Goal: Find specific page/section

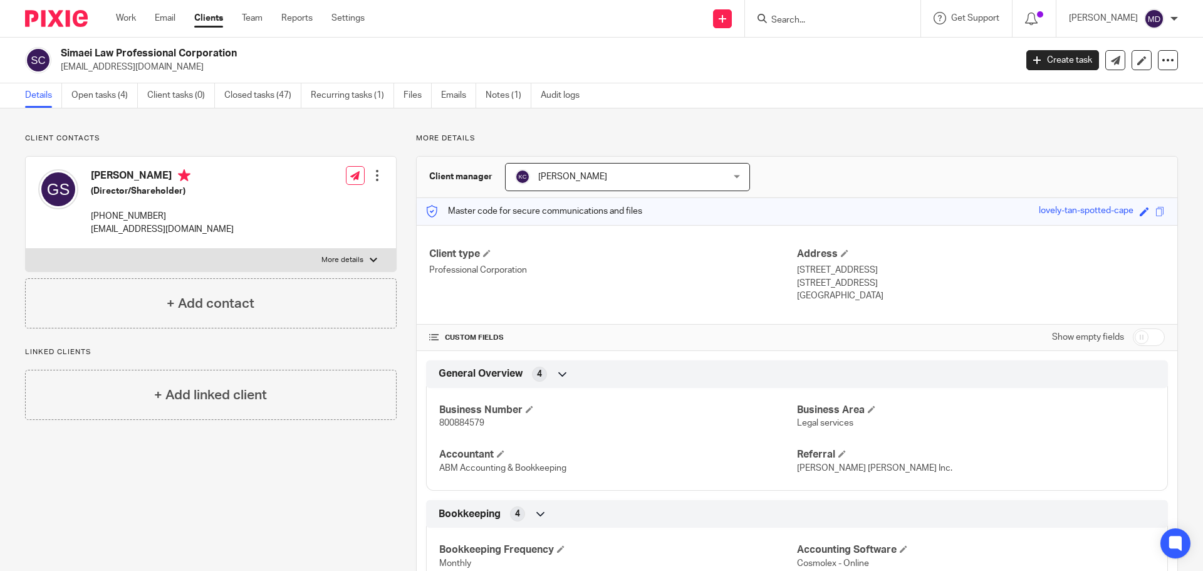
scroll to position [471, 0]
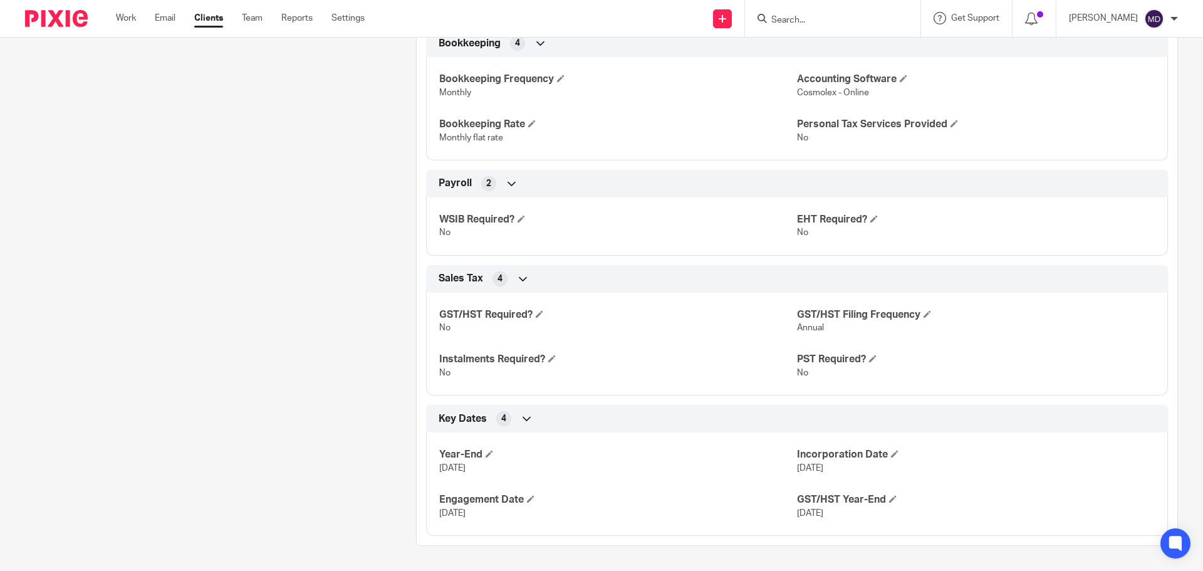
click at [809, 15] on input "Search" at bounding box center [826, 20] width 113 height 11
type input "mavicol"
click at [861, 53] on link at bounding box center [844, 48] width 155 height 19
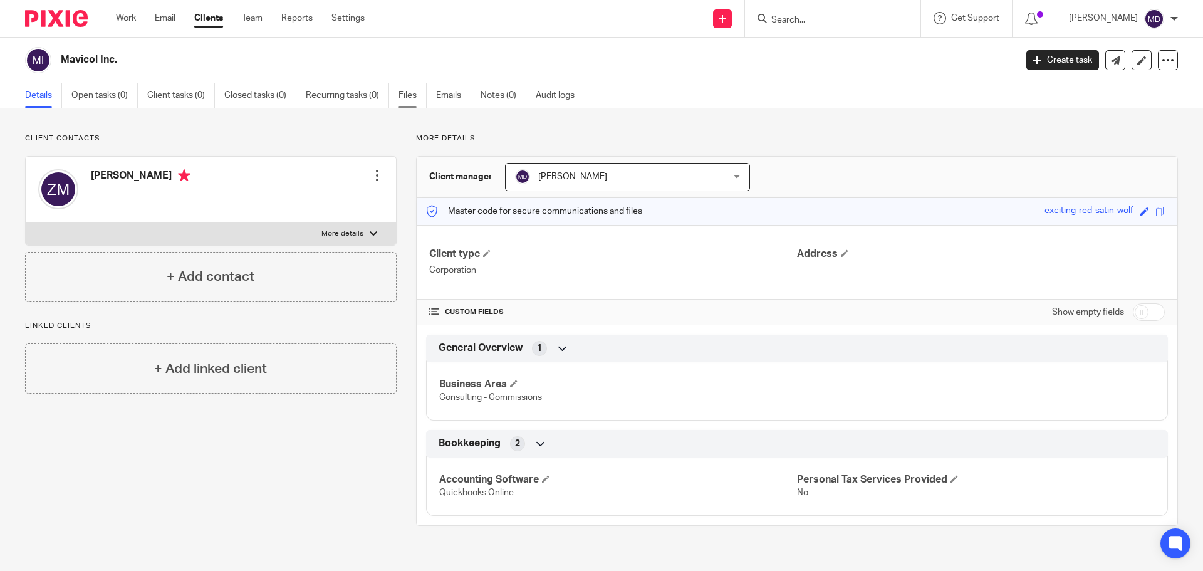
click at [410, 100] on link "Files" at bounding box center [412, 95] width 28 height 24
